Goal: Task Accomplishment & Management: Manage account settings

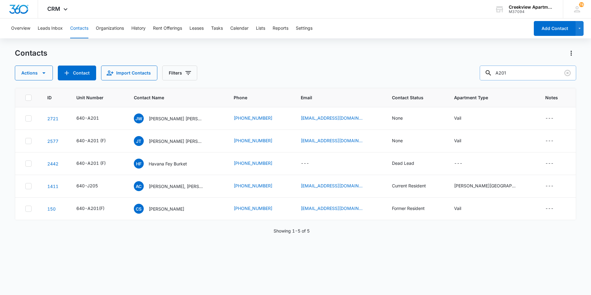
click at [531, 69] on input "A201" at bounding box center [528, 73] width 96 height 15
type input "A202"
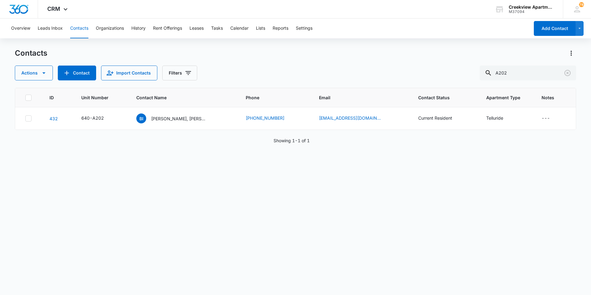
click at [222, 173] on div "ID Unit Number Contact Name Phone Email Contact Status Apartment Type Notes 432…" at bounding box center [295, 187] width 561 height 199
drag, startPoint x: 528, startPoint y: 74, endPoint x: 487, endPoint y: 74, distance: 40.8
click at [487, 74] on input "A202" at bounding box center [528, 73] width 96 height 15
click at [534, 75] on input "text" at bounding box center [532, 73] width 87 height 15
click at [522, 72] on input "text" at bounding box center [532, 73] width 87 height 15
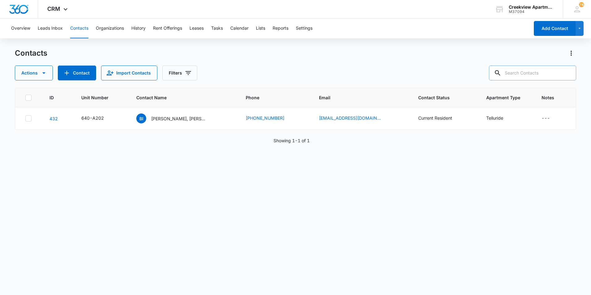
click at [551, 75] on input "text" at bounding box center [532, 73] width 87 height 15
type input "J106"
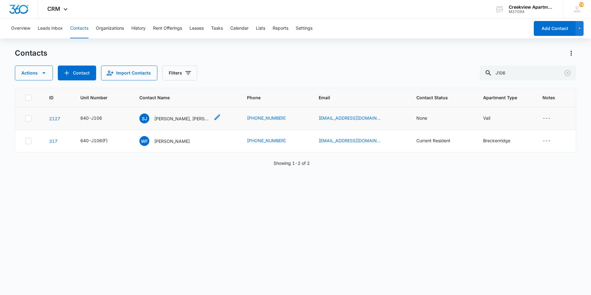
click at [158, 114] on div "SJ [PERSON_NAME], [PERSON_NAME]" at bounding box center [174, 118] width 70 height 10
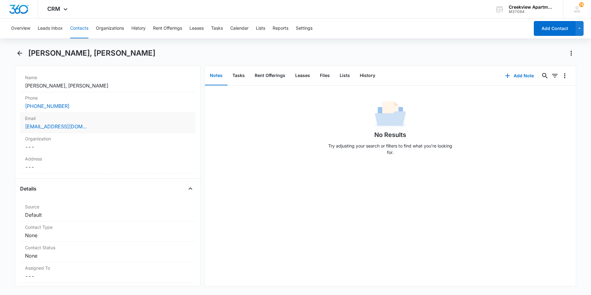
scroll to position [124, 0]
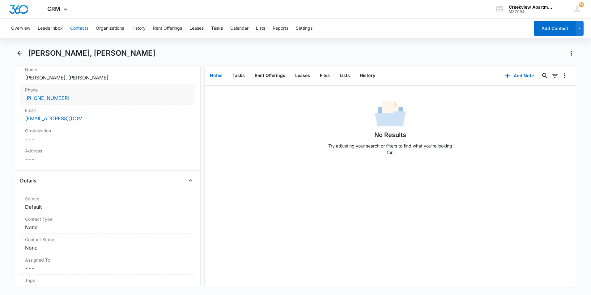
click at [68, 96] on div "[PHONE_NUMBER]" at bounding box center [107, 97] width 165 height 7
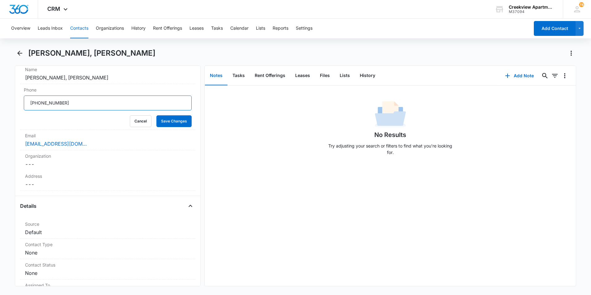
drag, startPoint x: 73, startPoint y: 102, endPoint x: -1, endPoint y: 97, distance: 74.1
click at [0, 97] on html "CRM Apps Reputation Websites Forms CRM Email Social Content Files Brand Creekvi…" at bounding box center [295, 147] width 591 height 295
type input "[PHONE_NUMBER]"
click at [181, 123] on button "Save Changes" at bounding box center [173, 121] width 35 height 12
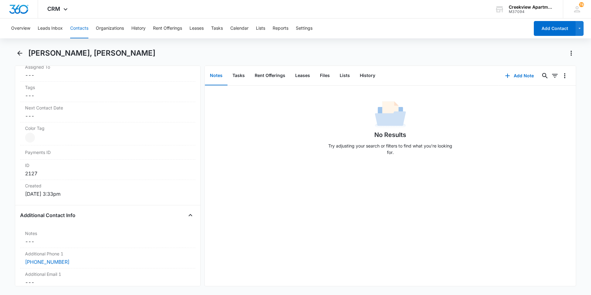
scroll to position [222, 0]
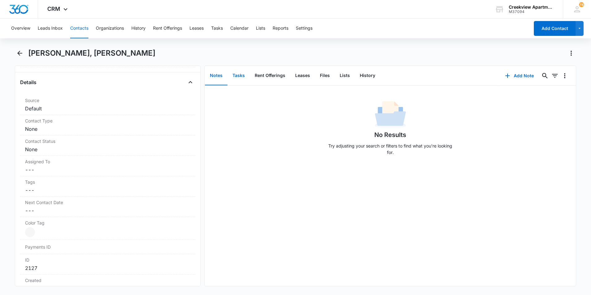
click at [242, 74] on button "Tasks" at bounding box center [239, 75] width 22 height 19
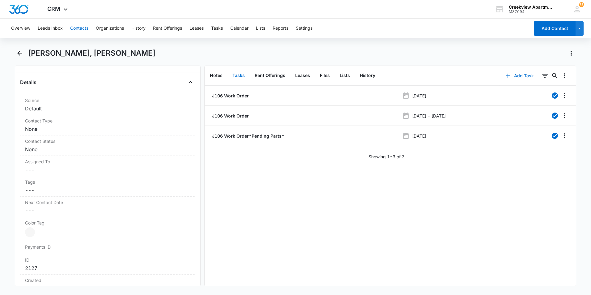
click at [512, 74] on button "Add Task" at bounding box center [519, 75] width 41 height 15
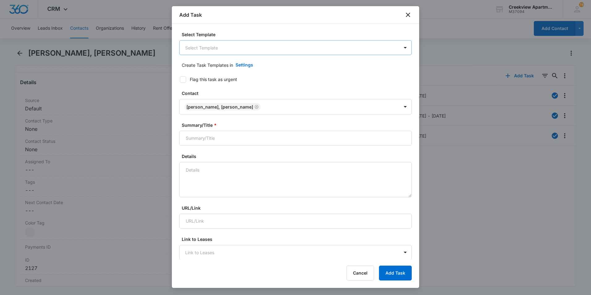
click at [210, 44] on body "CRM Apps Reputation Websites Forms CRM Email Social Content Files Brand Creekvi…" at bounding box center [295, 147] width 591 height 295
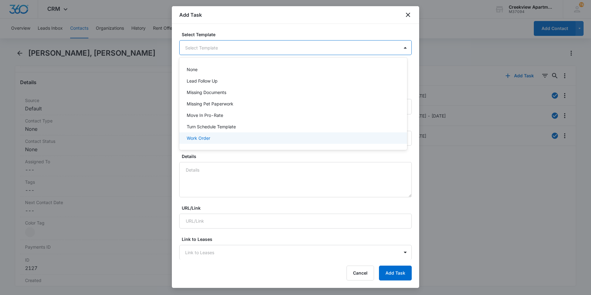
click at [211, 132] on div "Work Order" at bounding box center [293, 137] width 228 height 11
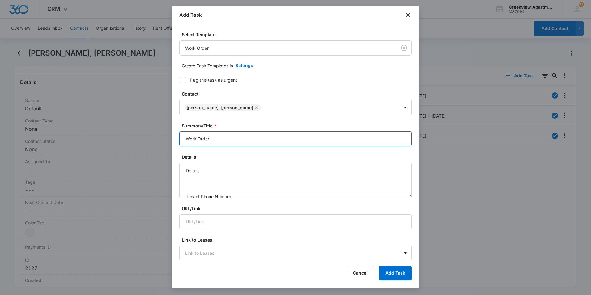
click at [182, 138] on input "Work Order" at bounding box center [295, 138] width 232 height 15
type input "J106 - Work Order"
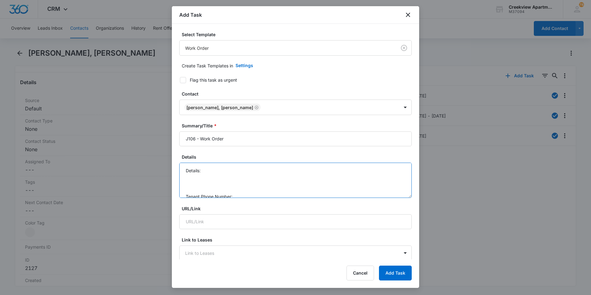
click at [229, 168] on textarea "Details: Tenant Phone Number: Call Before:" at bounding box center [295, 180] width 232 height 35
click at [330, 171] on textarea "Details: Oven handle came off and top part of frame also detached. Tenant Phone…" at bounding box center [295, 180] width 232 height 35
click at [246, 175] on textarea "Details: Oven handle came off and top part of frame also detached. Tenant Phone…" at bounding box center [295, 180] width 232 height 35
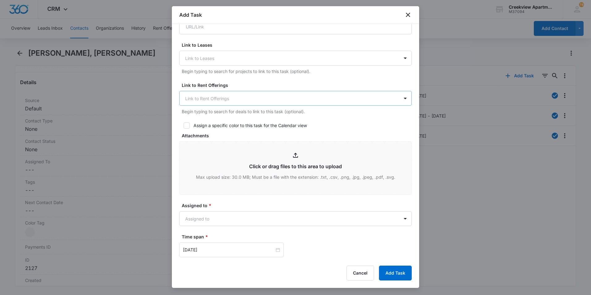
scroll to position [278, 0]
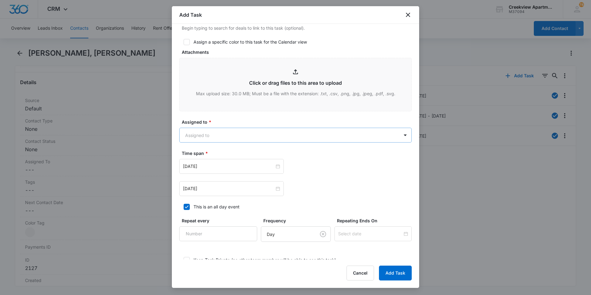
type textarea "Details: Oven handle came off and top part of frame also detached. Tenant Phone…"
click at [212, 138] on body "CRM Apps Reputation Websites Forms CRM Email Social Content Files Brand Creekvi…" at bounding box center [295, 147] width 591 height 295
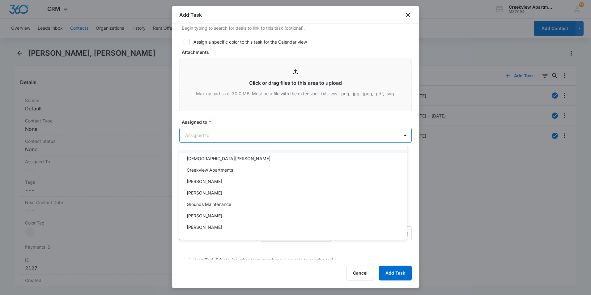
scroll to position [31, 0]
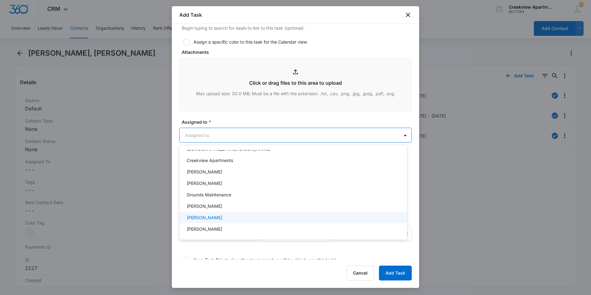
click at [214, 221] on div "[PERSON_NAME]" at bounding box center [293, 217] width 228 height 11
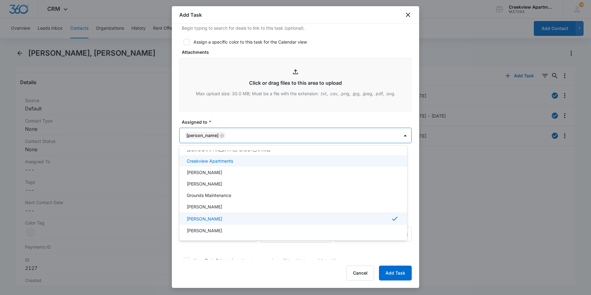
click at [232, 106] on div at bounding box center [295, 147] width 591 height 295
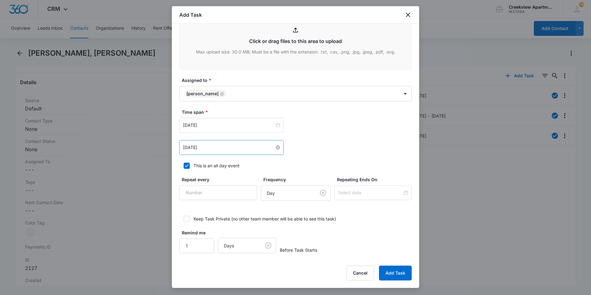
scroll to position [321, 0]
click at [276, 121] on div "[DATE]" at bounding box center [231, 124] width 97 height 7
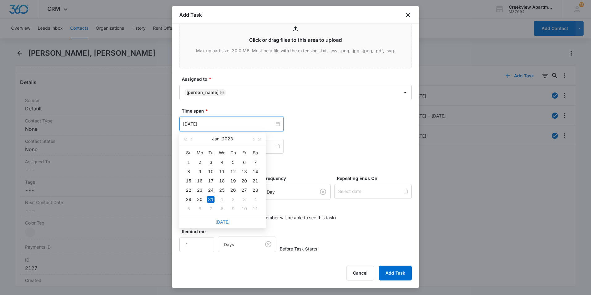
click at [217, 220] on link "[DATE]" at bounding box center [222, 221] width 14 height 5
type input "[DATE]"
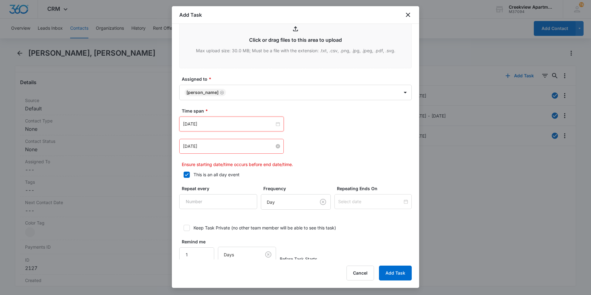
click at [268, 146] on input "[DATE]" at bounding box center [229, 146] width 92 height 7
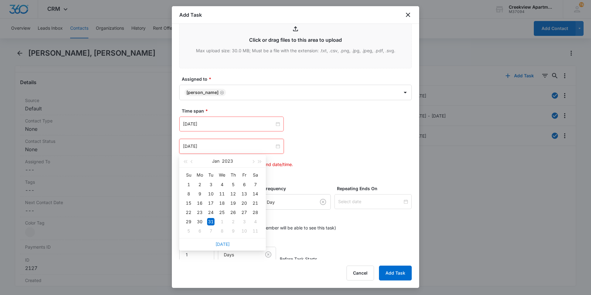
click at [225, 243] on link "[DATE]" at bounding box center [222, 243] width 14 height 5
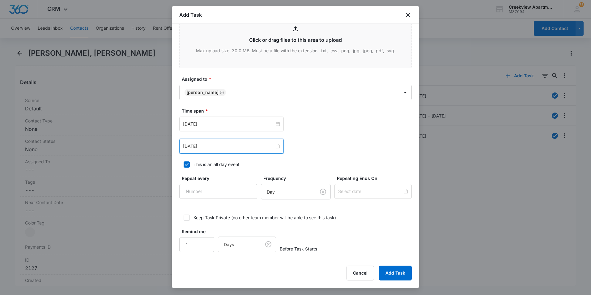
click at [262, 153] on div "[DATE]" at bounding box center [231, 146] width 104 height 15
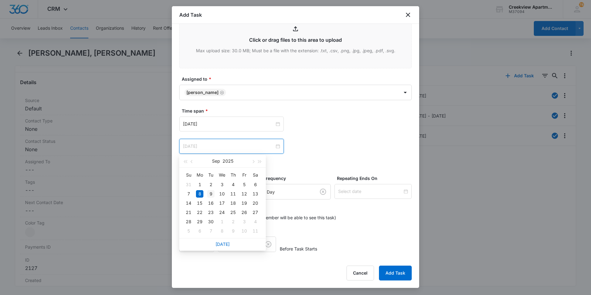
type input "[DATE]"
click at [211, 195] on div "9" at bounding box center [210, 193] width 7 height 7
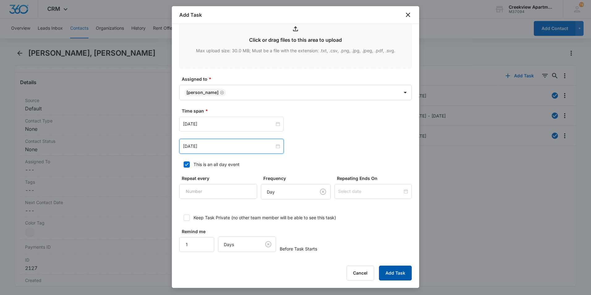
click at [398, 276] on button "Add Task" at bounding box center [395, 273] width 33 height 15
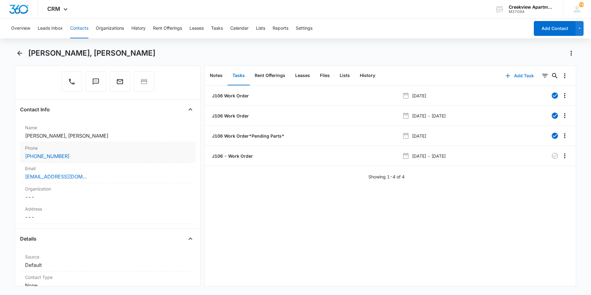
scroll to position [0, 0]
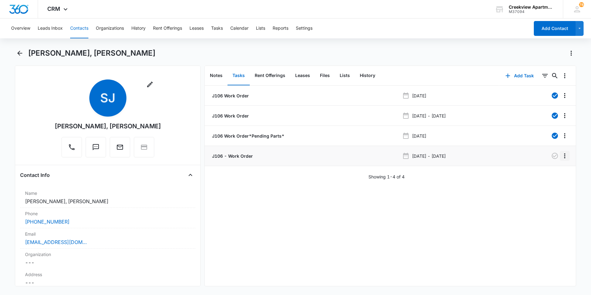
click at [563, 158] on icon "Overflow Menu" at bounding box center [564, 155] width 7 height 7
click at [547, 177] on button "Edit" at bounding box center [547, 172] width 35 height 9
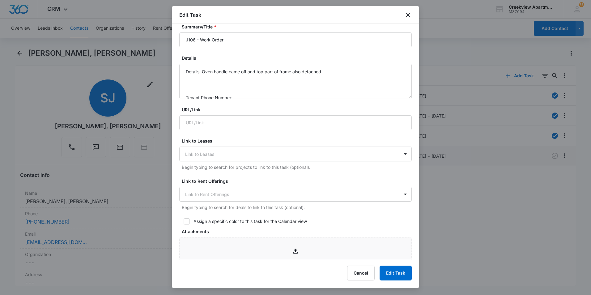
scroll to position [62, 0]
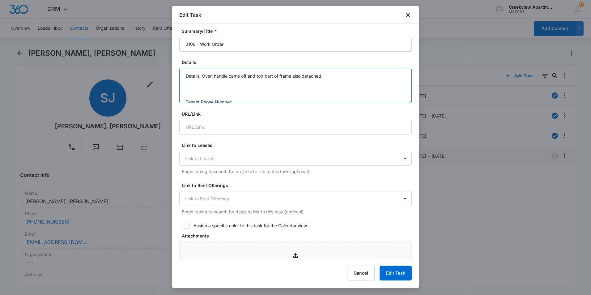
click at [236, 92] on textarea "Details: Oven handle came off and top part of frame also detached. Tenant Phone…" at bounding box center [295, 85] width 232 height 35
click at [242, 87] on textarea "Details: Oven handle came off and top part of frame also detached. Tenant Phone…" at bounding box center [295, 85] width 232 height 35
type textarea "Details: Oven handle came off and top part of frame also detached. Tenant Phone…"
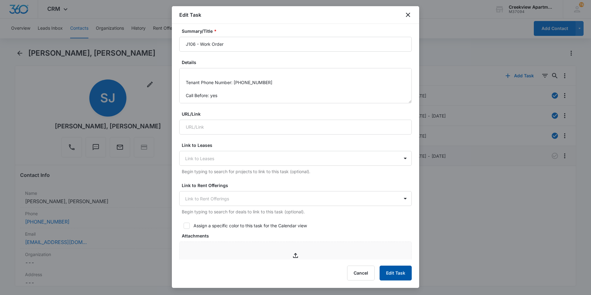
click at [389, 267] on button "Edit Task" at bounding box center [396, 273] width 32 height 15
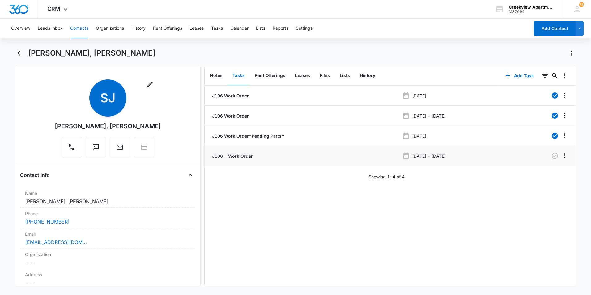
click at [397, 253] on div "J106 Work Order [DATE] J106 Work Order [DATE] - [DATE] J106 Work Order*Pending …" at bounding box center [390, 186] width 371 height 200
drag, startPoint x: 395, startPoint y: 243, endPoint x: 398, endPoint y: 239, distance: 4.6
click at [395, 243] on div "J106 Work Order [DATE] J106 Work Order [DATE] - [DATE] J106 Work Order*Pending …" at bounding box center [390, 186] width 371 height 200
click at [19, 50] on icon "Back" at bounding box center [19, 52] width 7 height 7
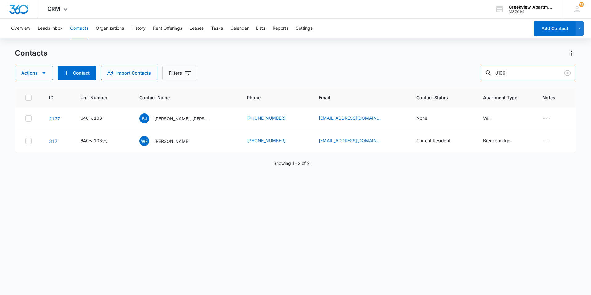
drag, startPoint x: 524, startPoint y: 74, endPoint x: 480, endPoint y: 68, distance: 44.9
click at [480, 68] on div "Actions Contact Import Contacts Filters J106" at bounding box center [295, 73] width 561 height 15
type input "a201"
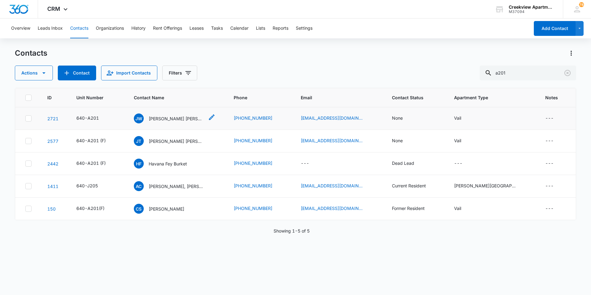
click at [173, 120] on p "[PERSON_NAME] [PERSON_NAME]" at bounding box center [177, 118] width 56 height 6
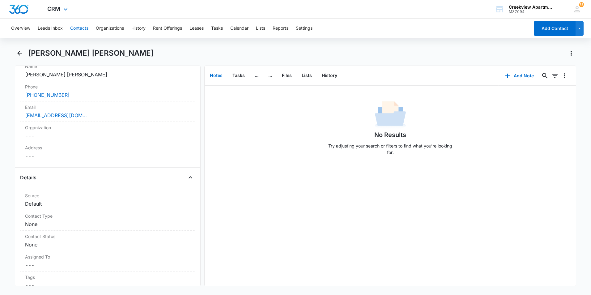
scroll to position [124, 0]
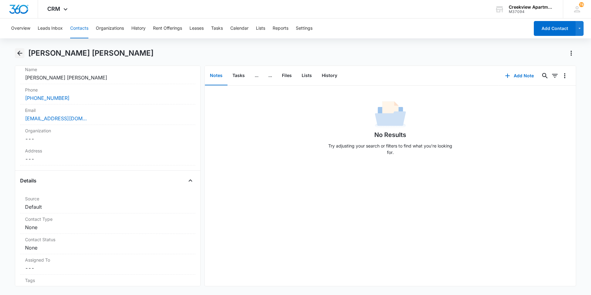
click at [17, 54] on icon "Back" at bounding box center [19, 52] width 7 height 7
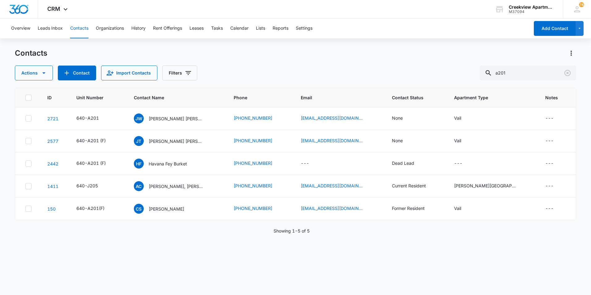
click at [261, 72] on div "Actions Contact Import Contacts Filters a201" at bounding box center [295, 73] width 561 height 15
click at [456, 66] on div "Actions Contact Import Contacts Filters a201" at bounding box center [295, 73] width 561 height 15
type input "i200"
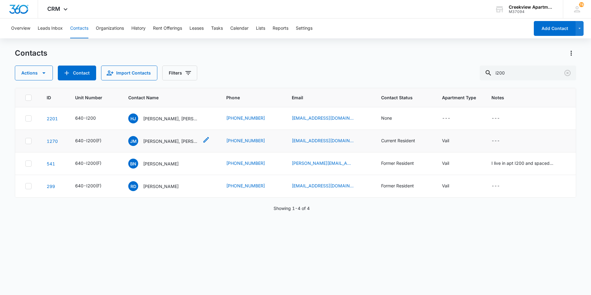
click at [176, 142] on p "[PERSON_NAME], [PERSON_NAME]" at bounding box center [171, 141] width 56 height 6
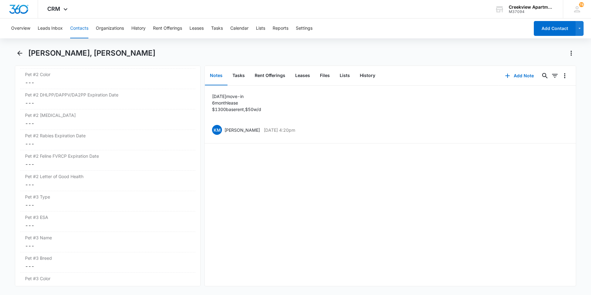
scroll to position [1360, 0]
